Goal: Check status

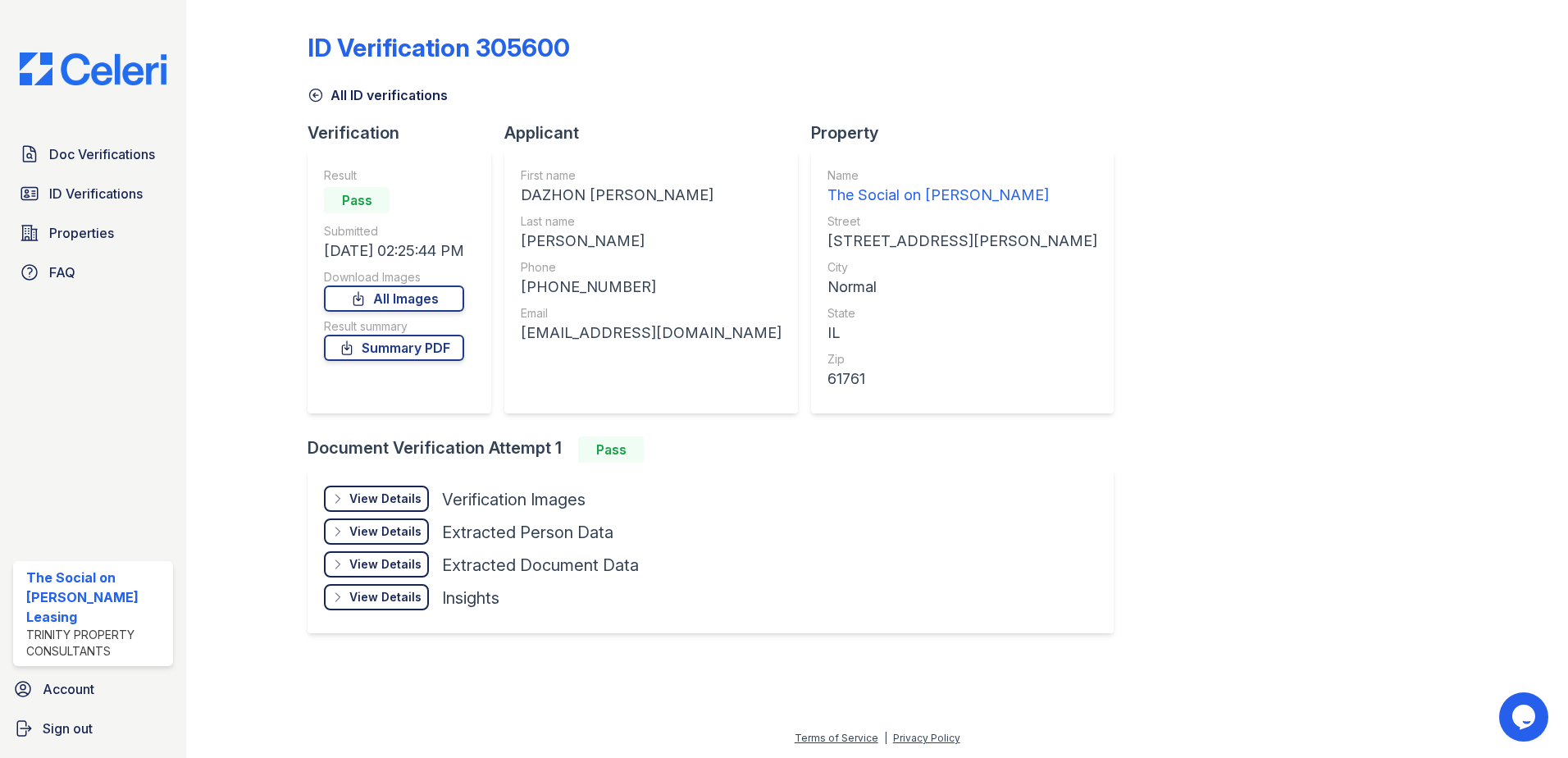
click at [239, 424] on div at bounding box center [260, 331] width 96 height 649
click at [377, 490] on div "View Details Details" at bounding box center [377, 498] width 105 height 26
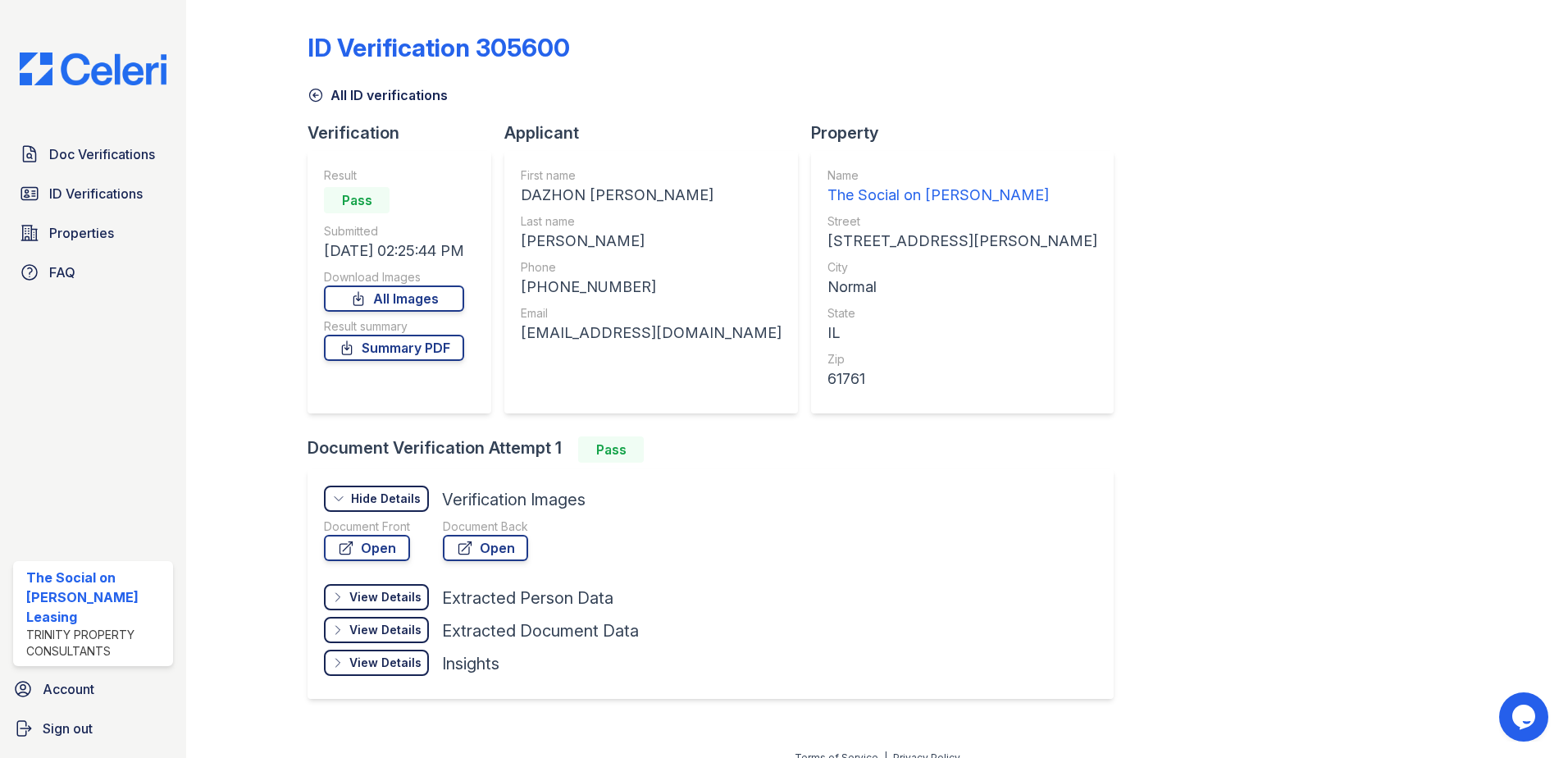
click at [378, 492] on div "Hide Details" at bounding box center [386, 498] width 69 height 17
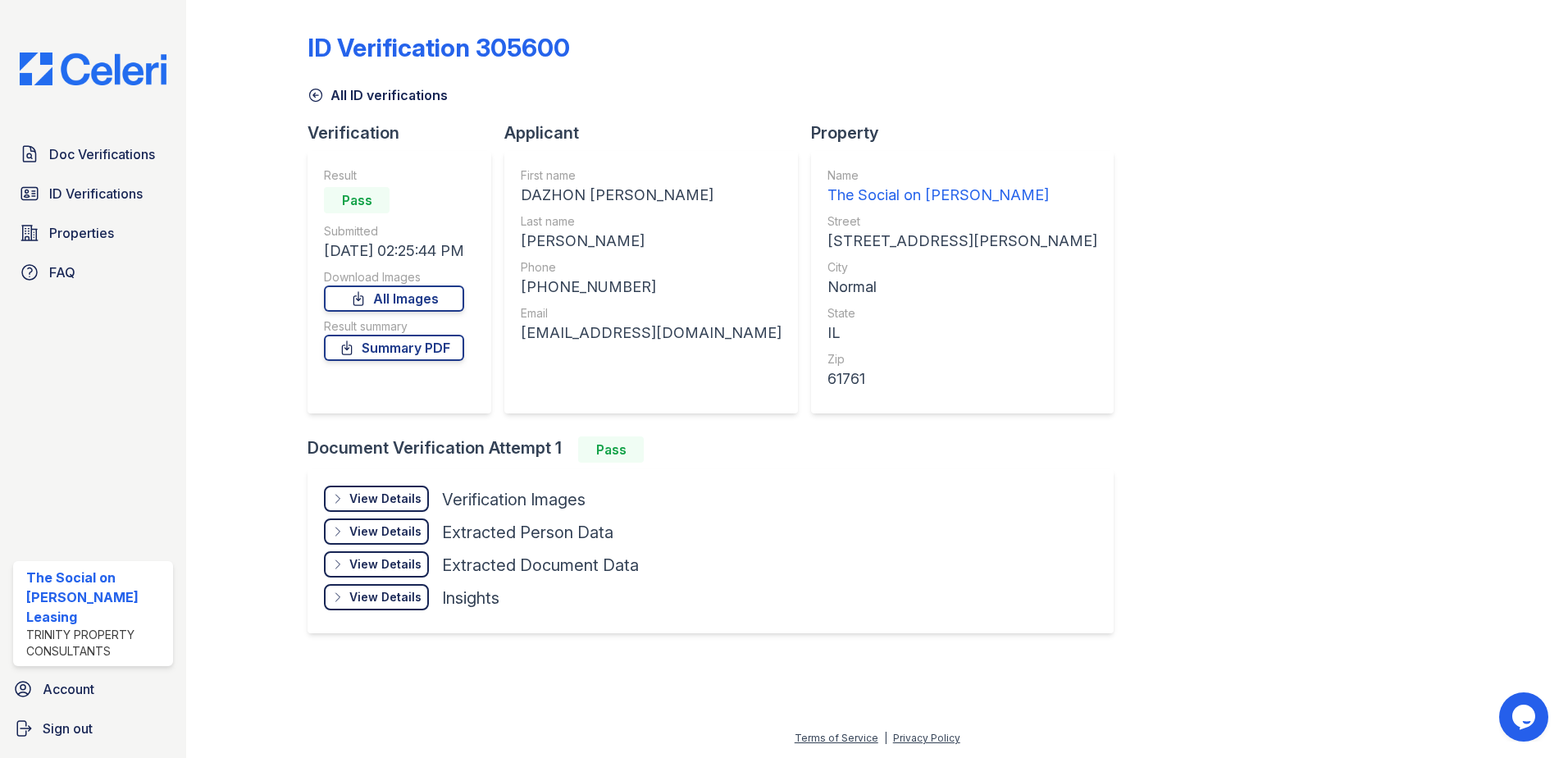
click at [377, 530] on div "View Details" at bounding box center [385, 531] width 72 height 17
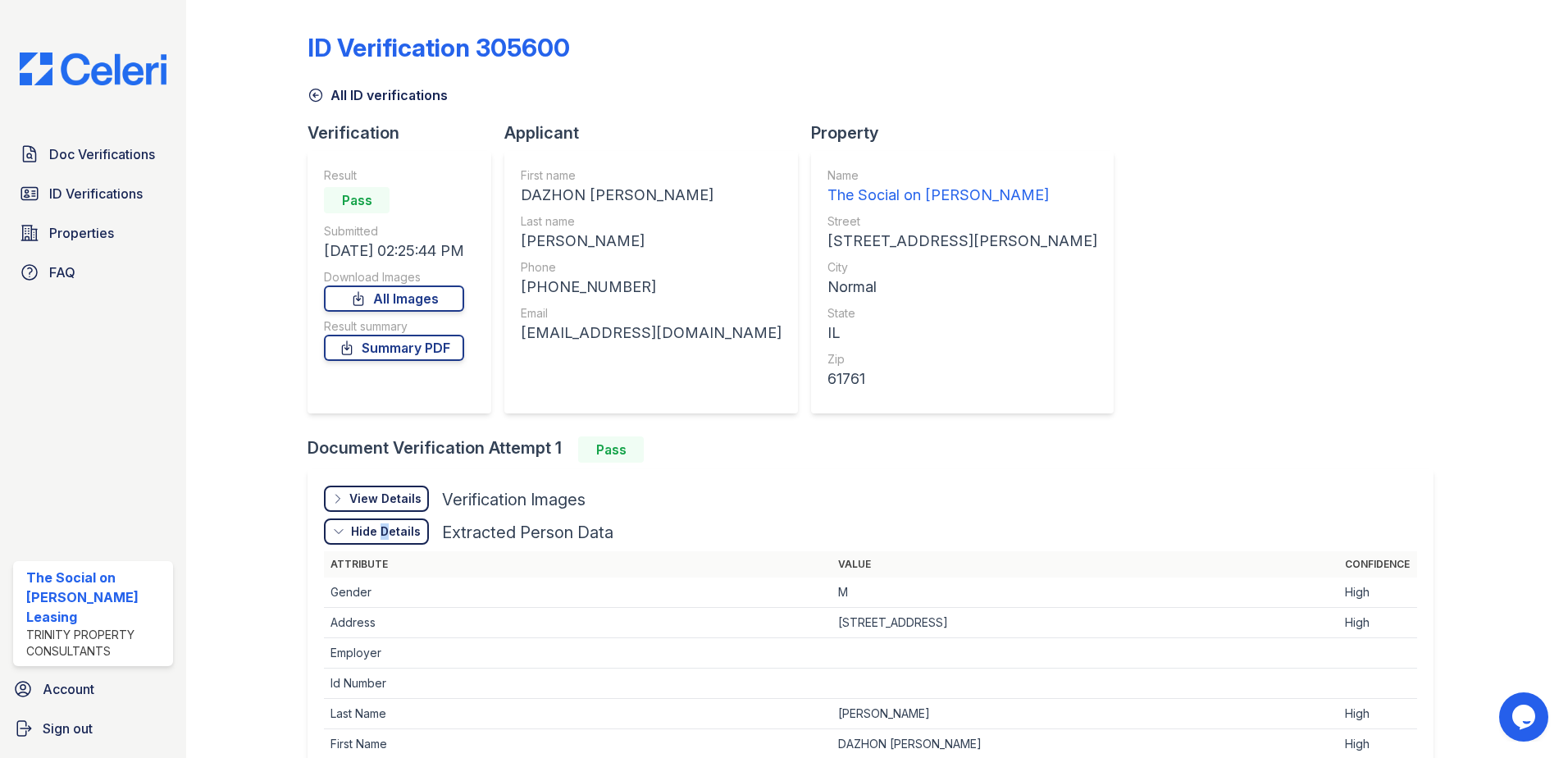
click at [377, 530] on div "Hide Details" at bounding box center [386, 531] width 69 height 17
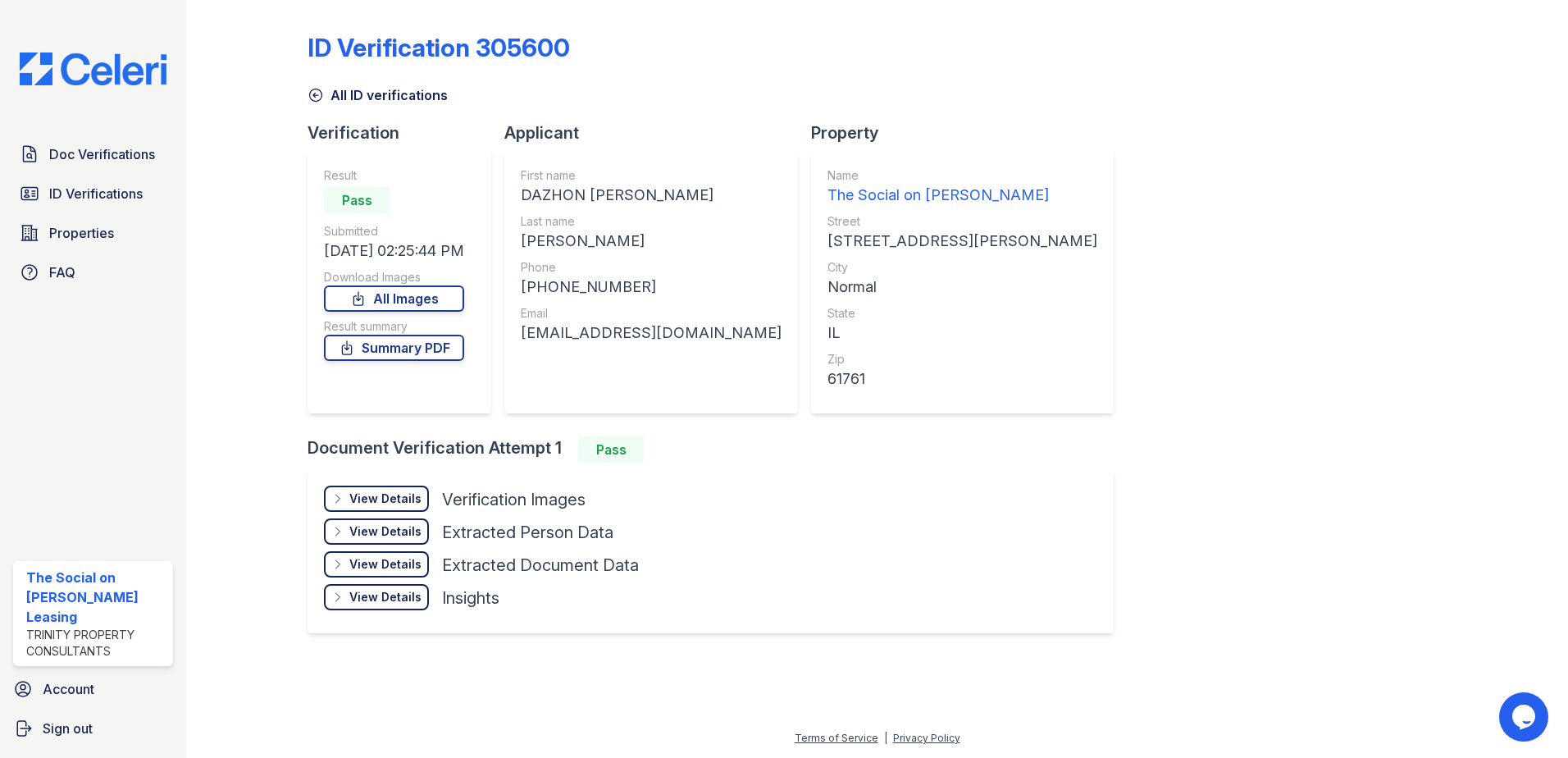
click at [386, 504] on div "View Details" at bounding box center [385, 498] width 72 height 17
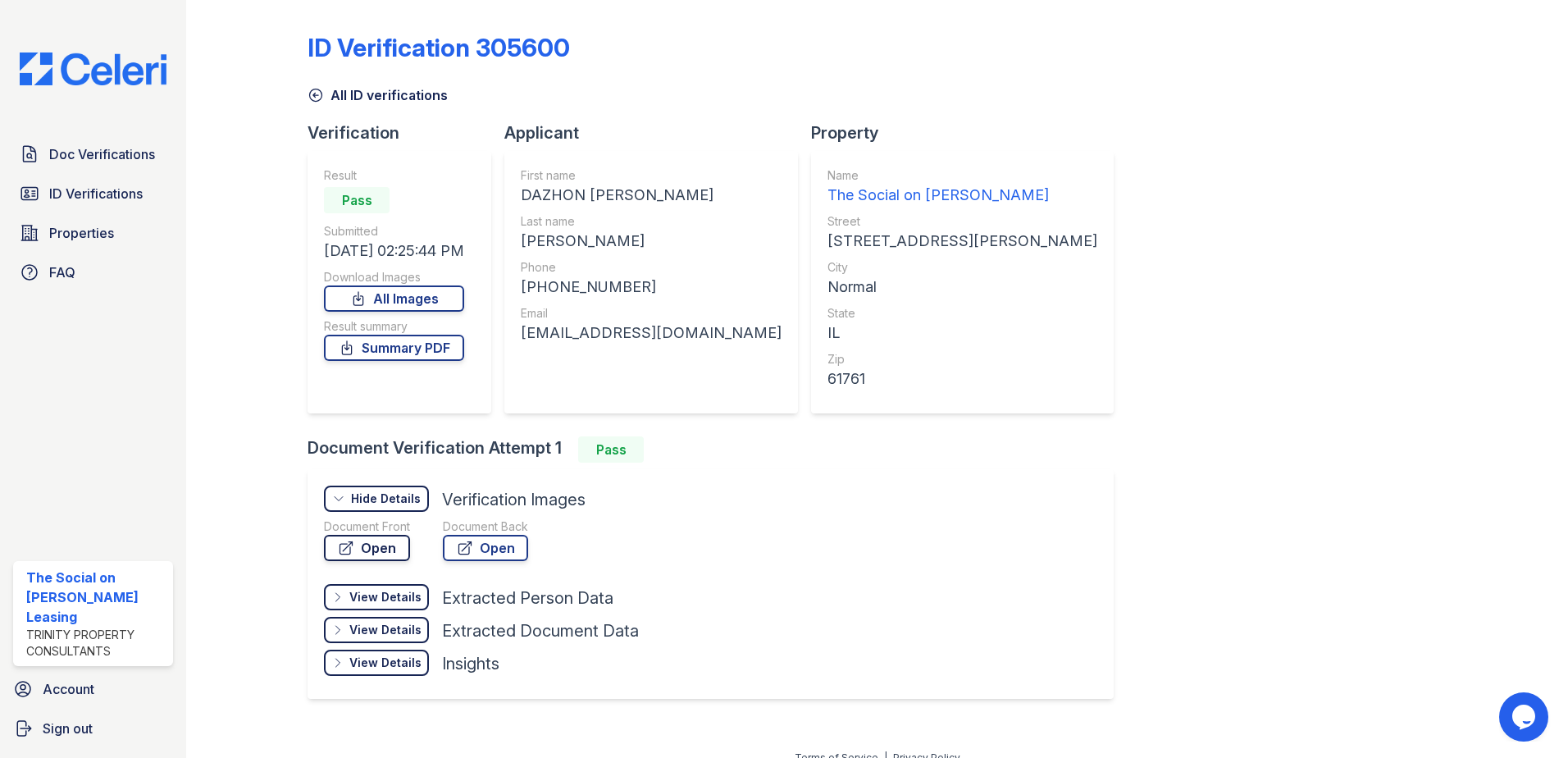
click at [370, 546] on link "Open" at bounding box center [367, 548] width 86 height 26
click at [246, 167] on div at bounding box center [260, 364] width 96 height 715
